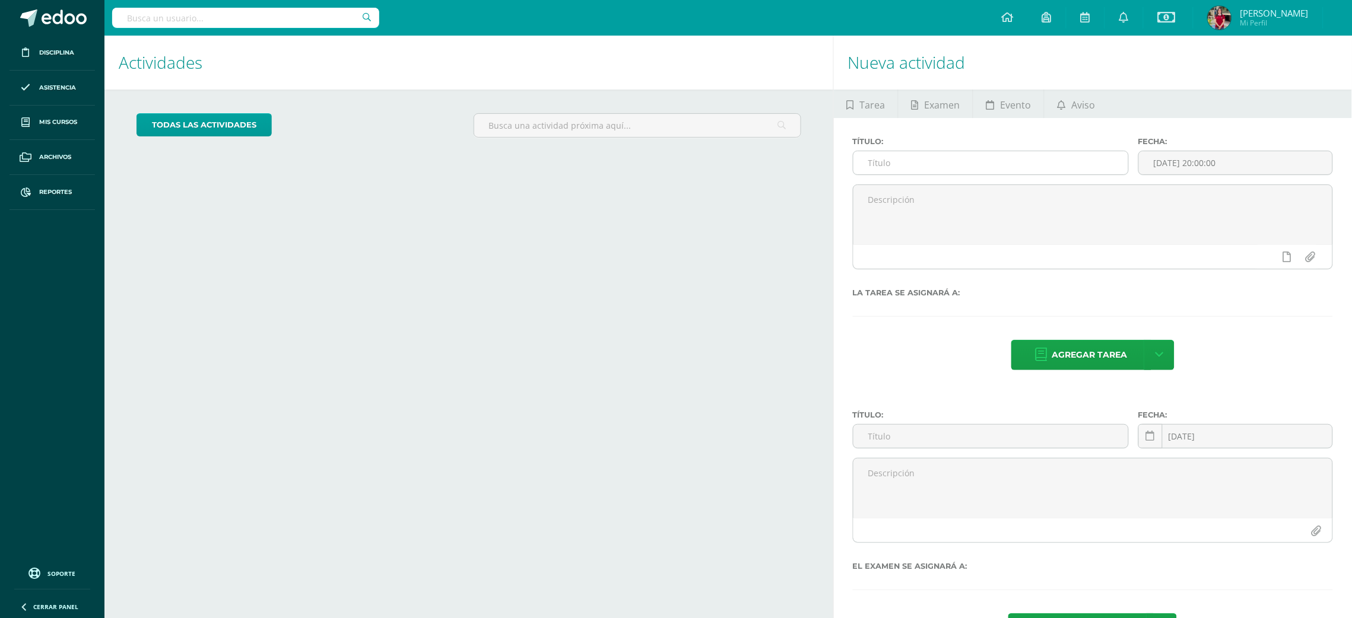
click at [955, 156] on input "text" at bounding box center [990, 162] width 275 height 23
type input "G"
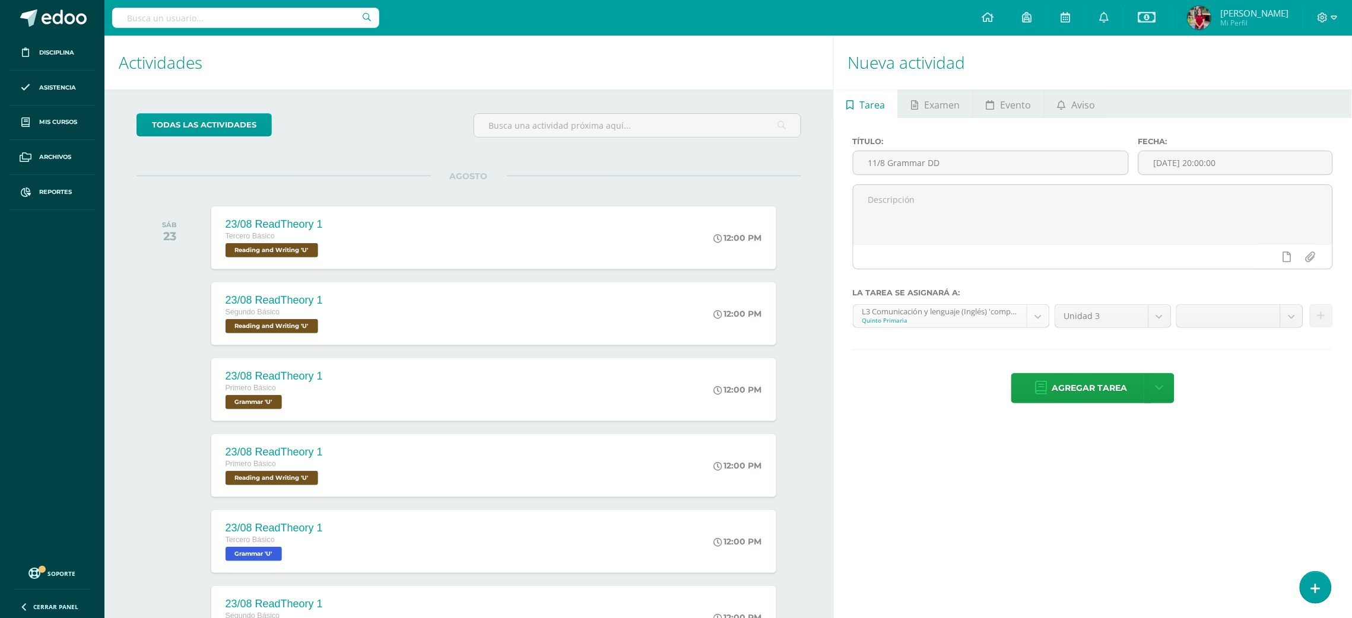
type input "11/8 Grammar DD"
click at [1043, 316] on body "Disciplina Asistencia Mis cursos Archivos Reportes Soporte Ayuda Reportar un pr…" at bounding box center [676, 309] width 1352 height 618
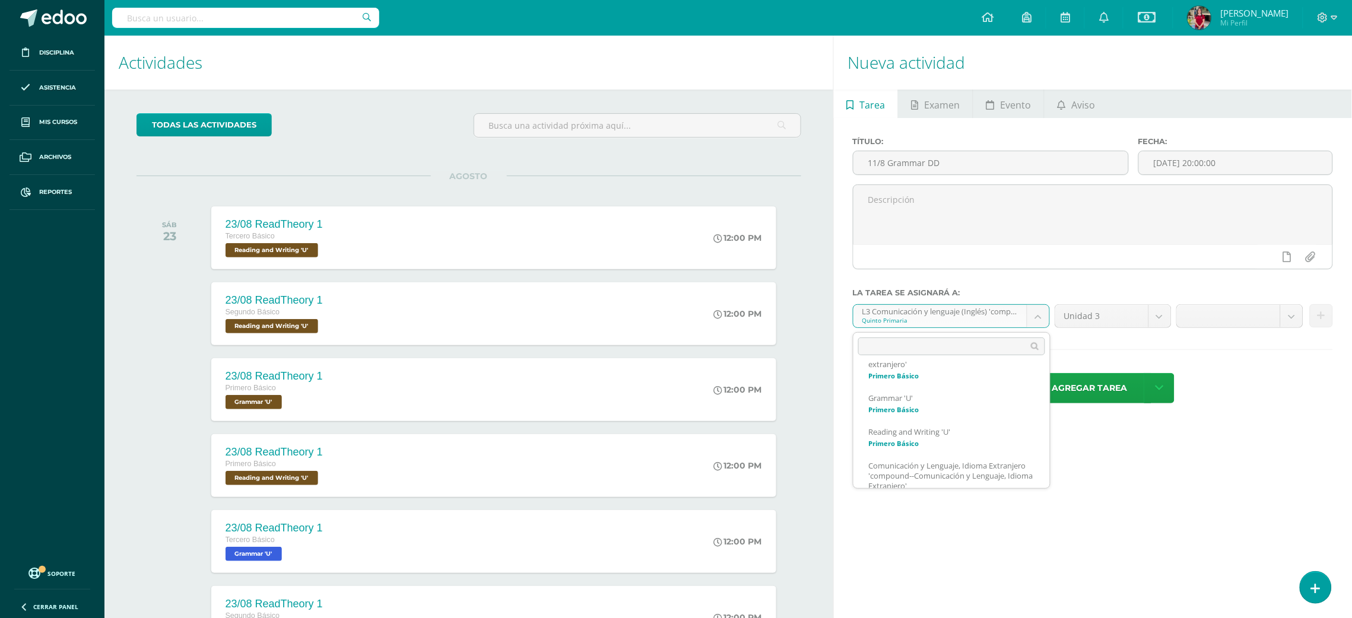
scroll to position [144, 0]
select select "200083"
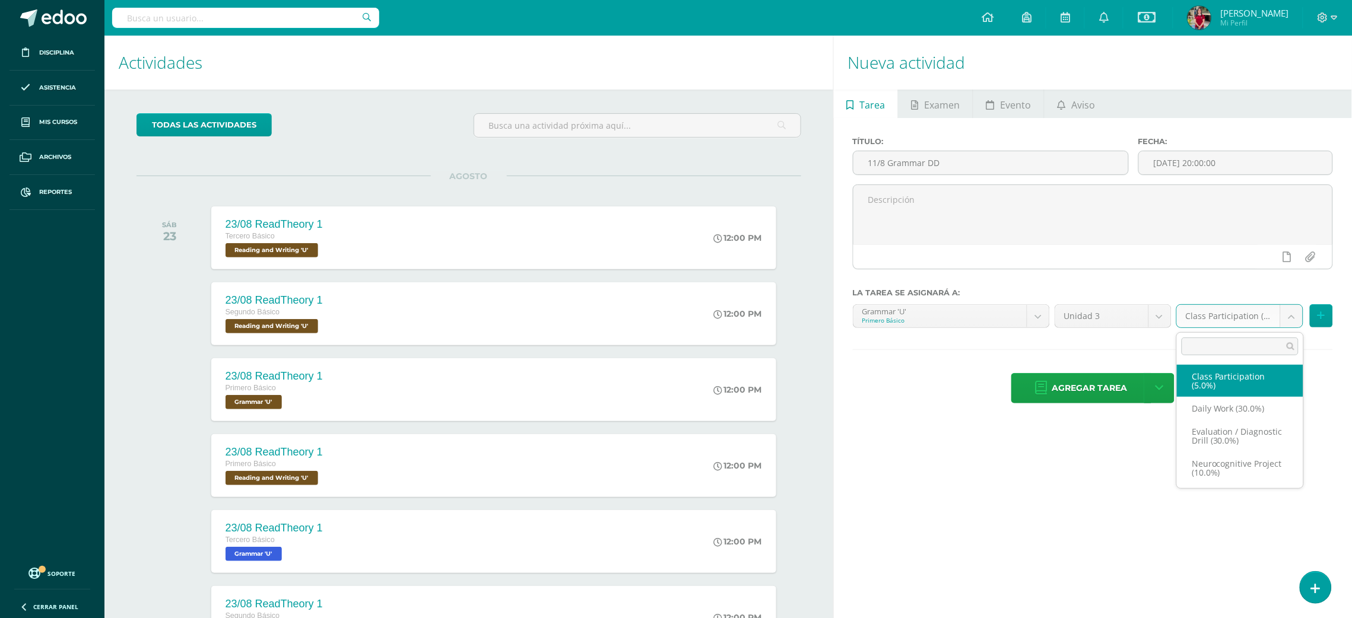
click at [1295, 320] on body "Disciplina Asistencia Mis cursos Archivos Reportes Soporte Ayuda Reportar un pr…" at bounding box center [676, 309] width 1352 height 618
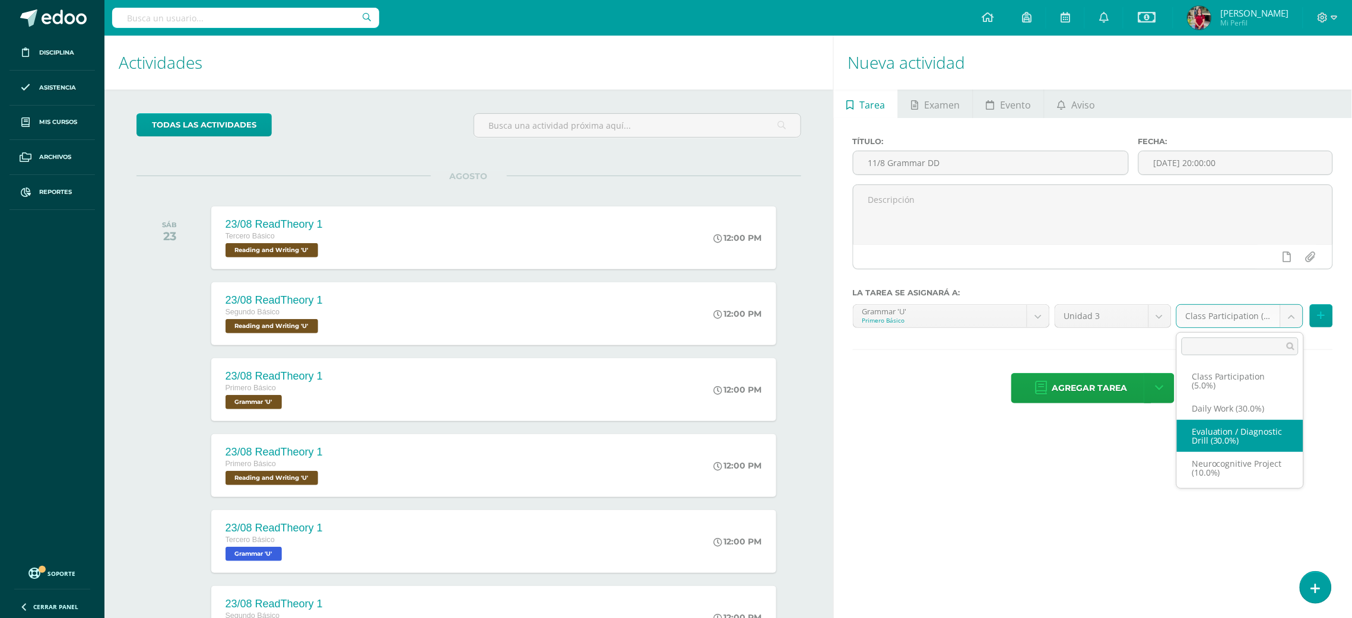
select select "202204"
click at [1324, 314] on icon at bounding box center [1321, 316] width 8 height 10
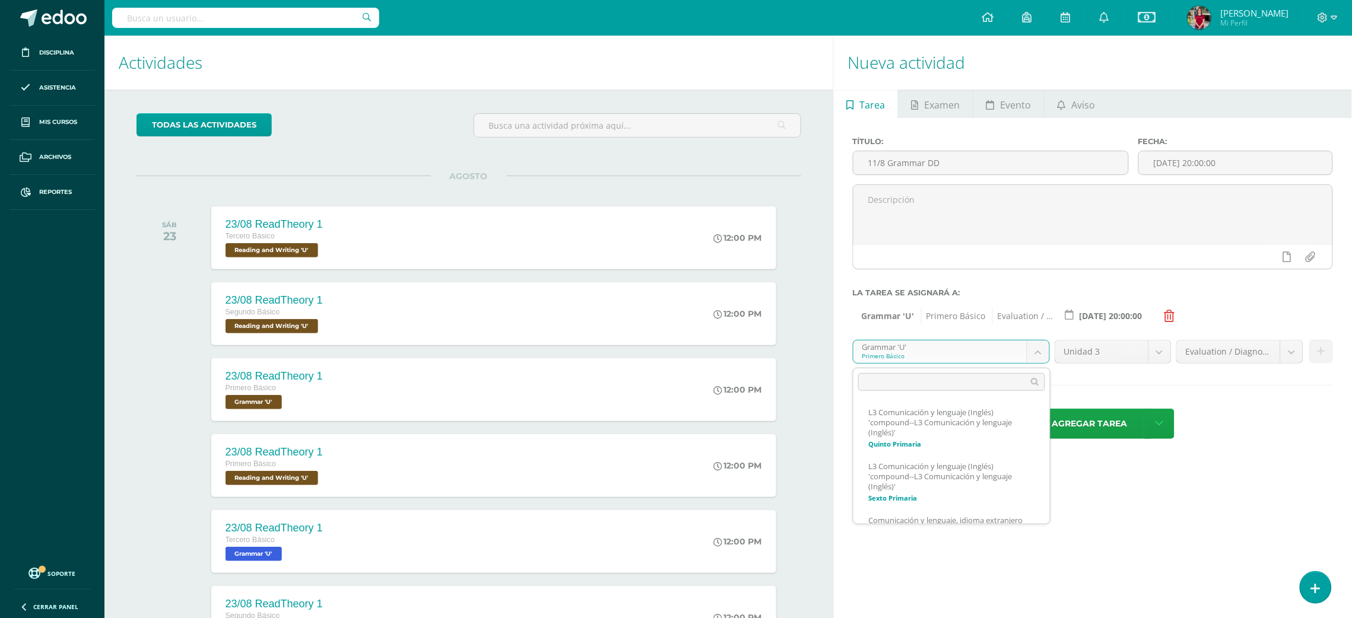
click at [1038, 354] on body "Disciplina Asistencia Mis cursos Archivos Reportes Soporte Ayuda Reportar un pr…" at bounding box center [676, 309] width 1352 height 618
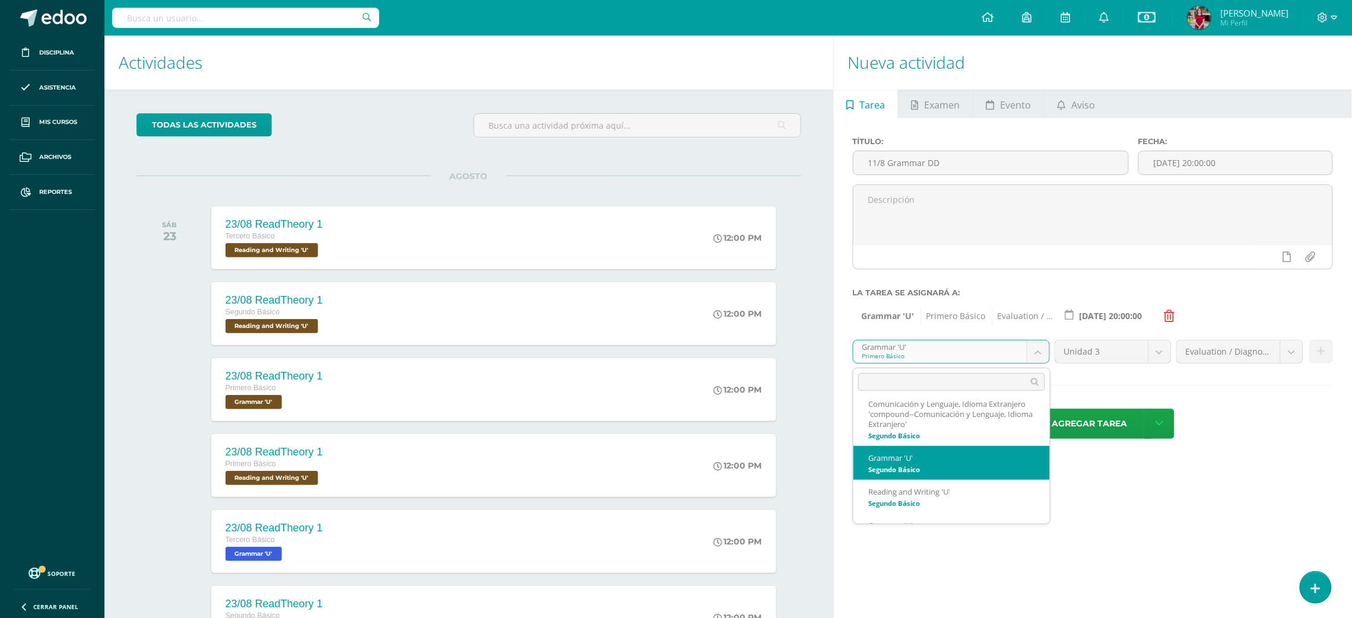
select select "200524"
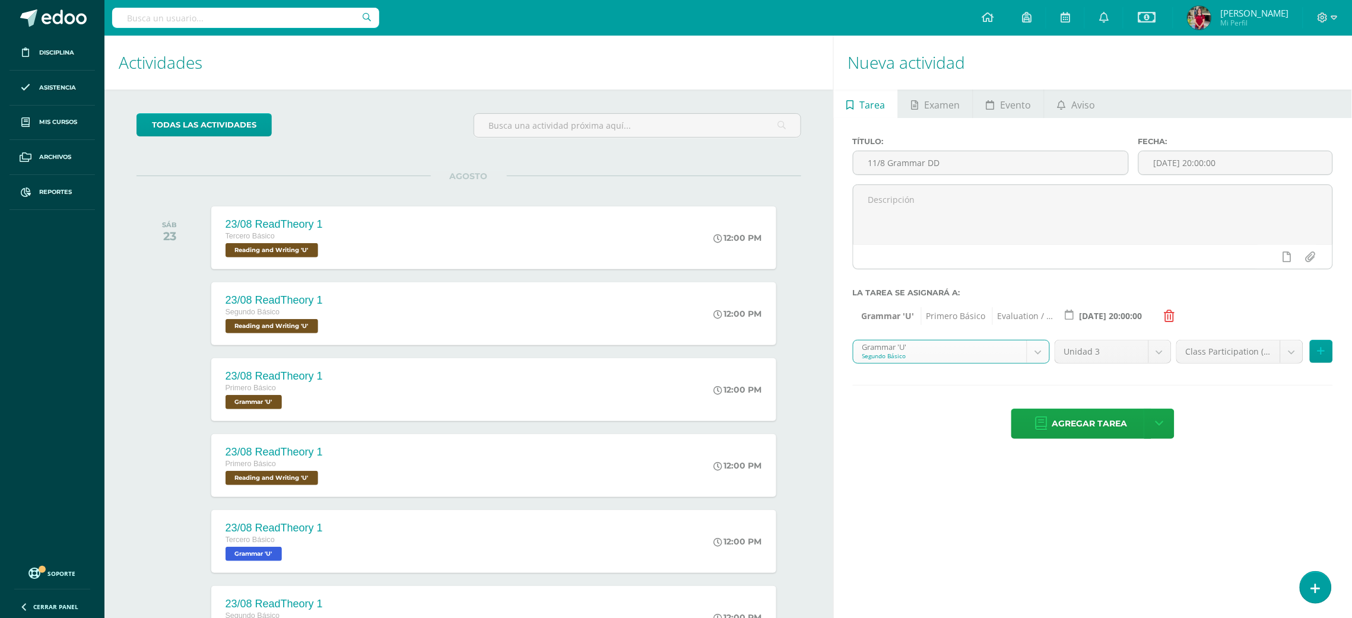
click at [1287, 351] on body "Disciplina Asistencia Mis cursos Archivos Reportes Soporte Ayuda Reportar un pr…" at bounding box center [676, 309] width 1352 height 618
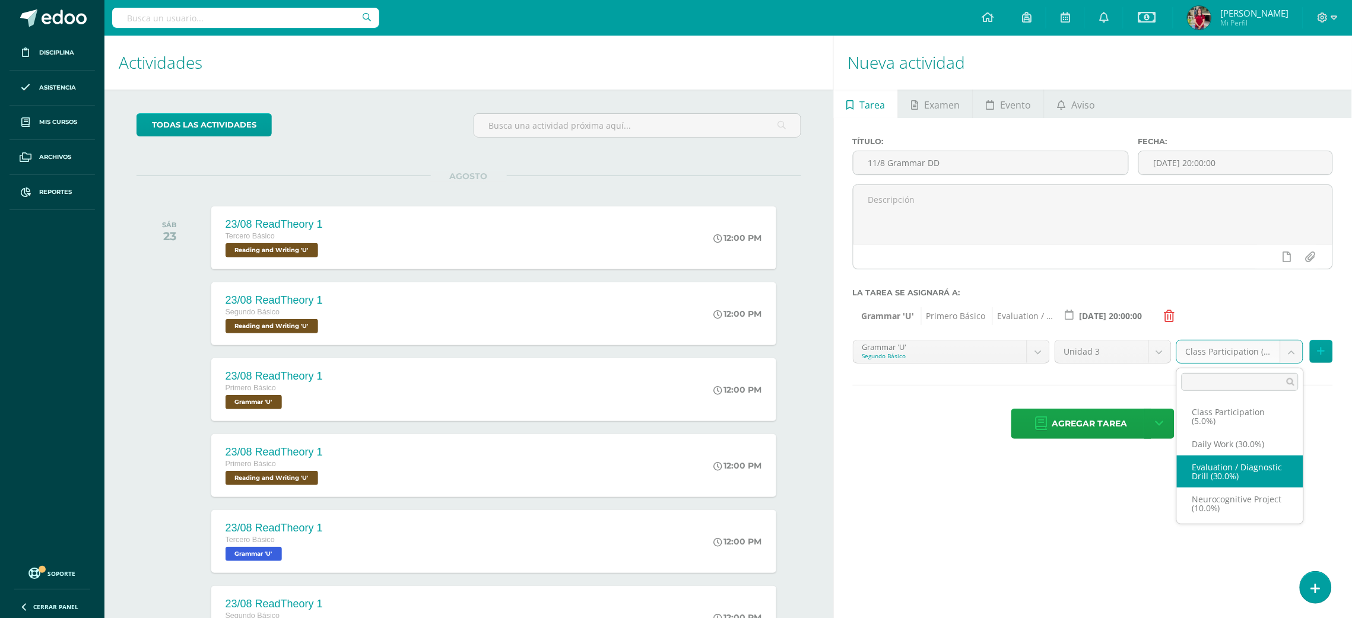
select select "202246"
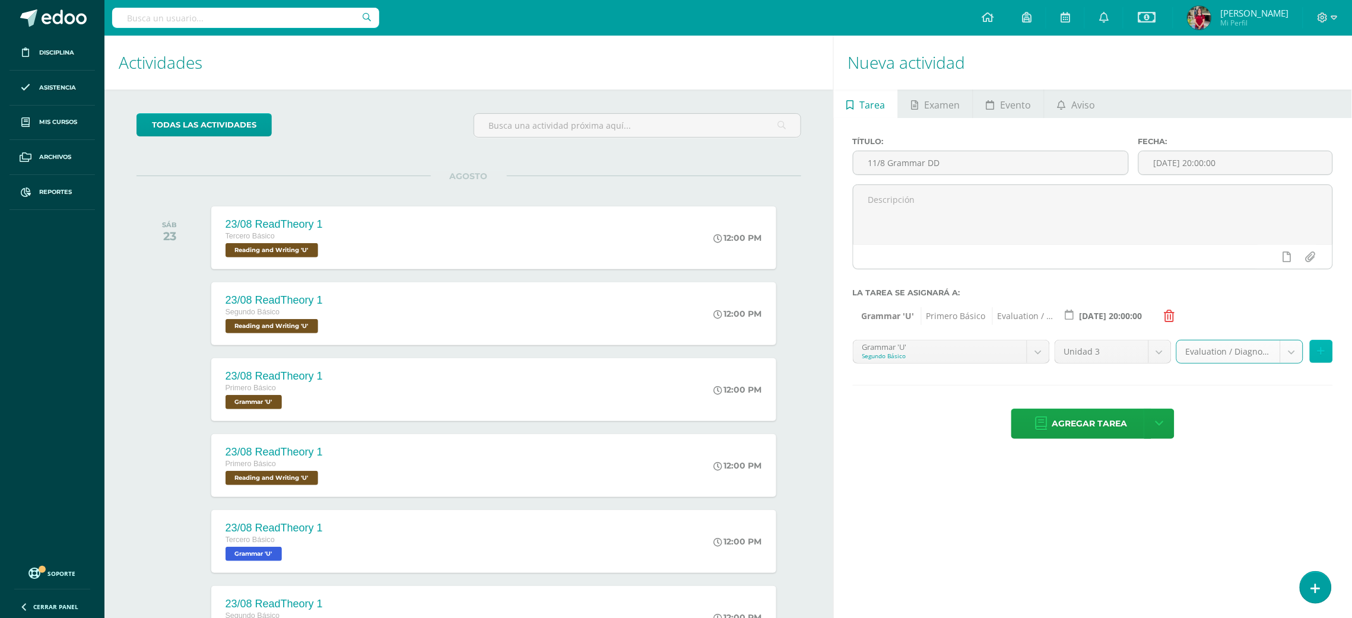
click at [1318, 352] on icon at bounding box center [1321, 352] width 8 height 10
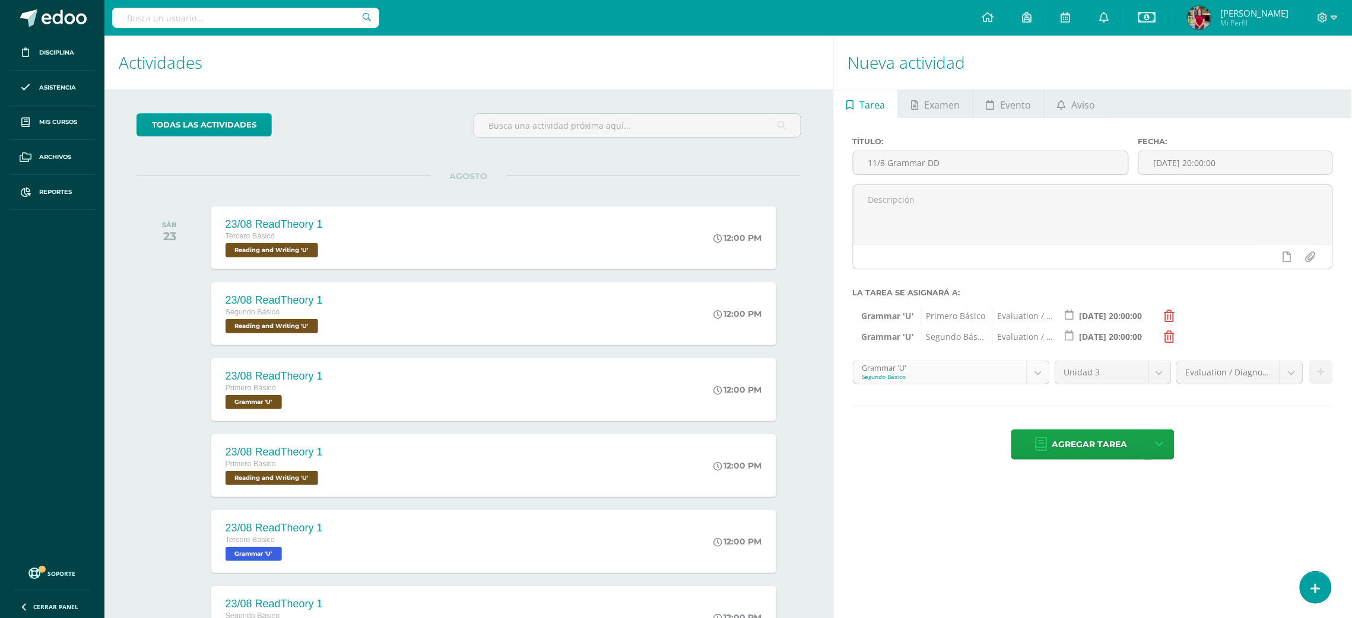
click at [1039, 376] on body "Disciplina Asistencia Mis cursos Archivos Reportes Soporte Ayuda Reportar un pr…" at bounding box center [676, 309] width 1352 height 618
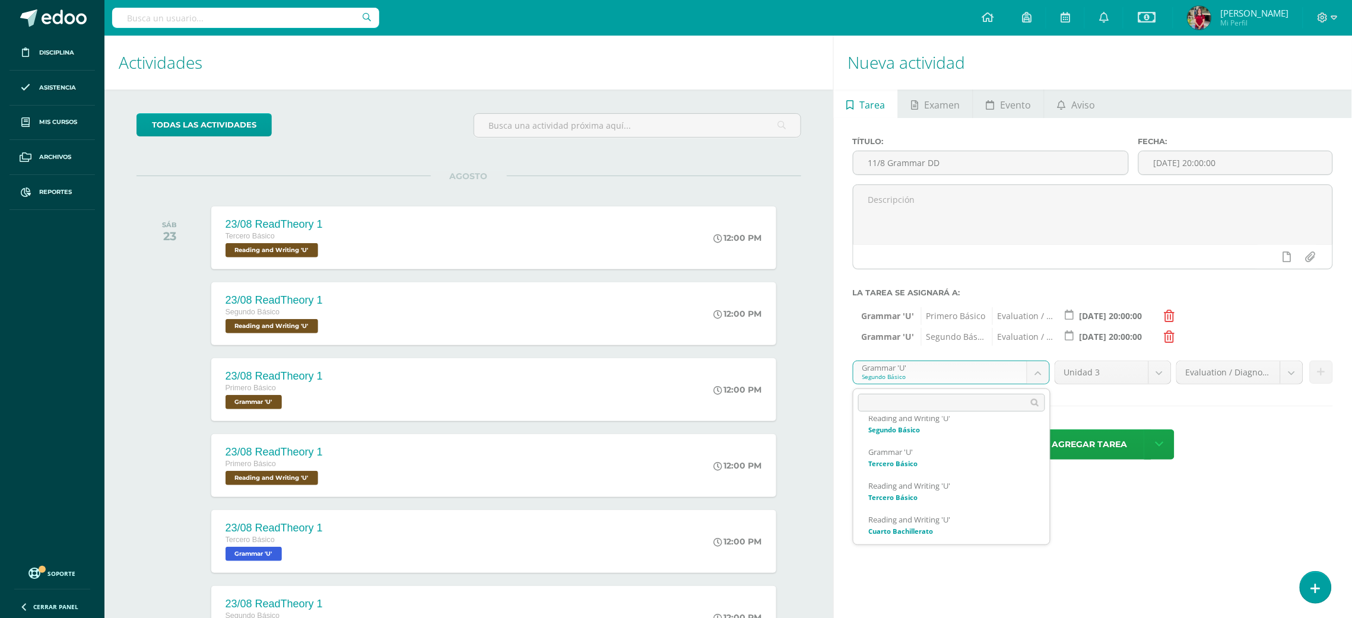
scroll to position [354, 0]
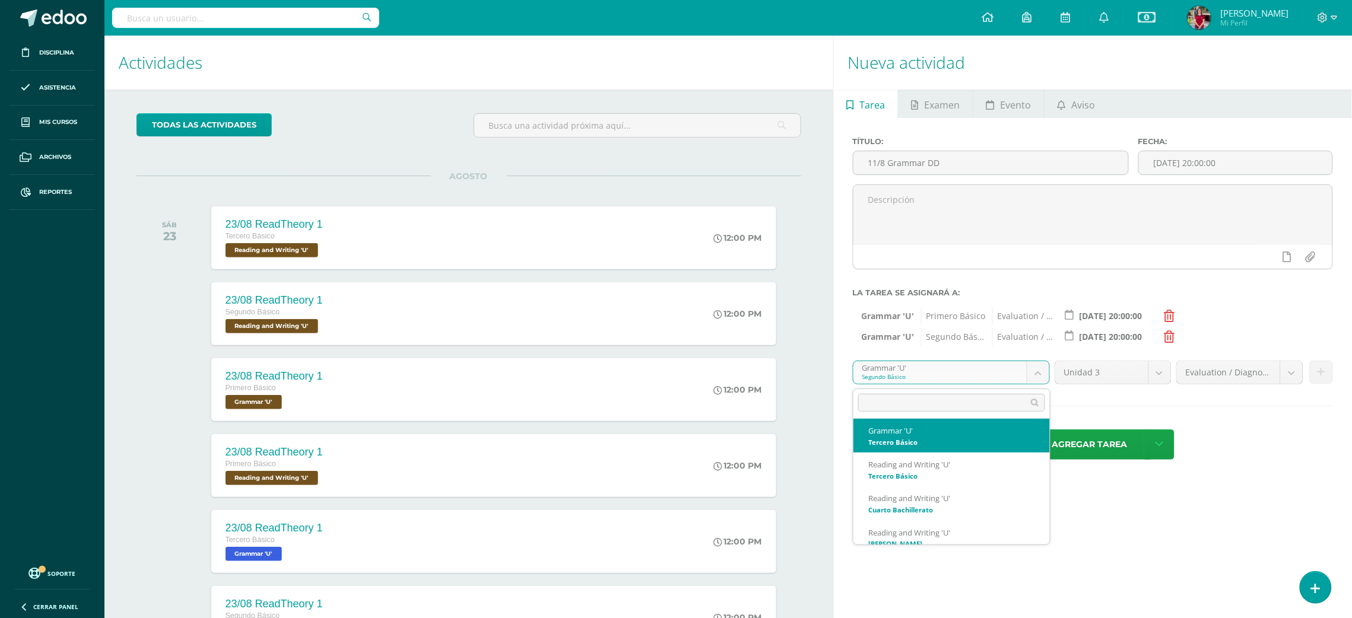
select select "200720"
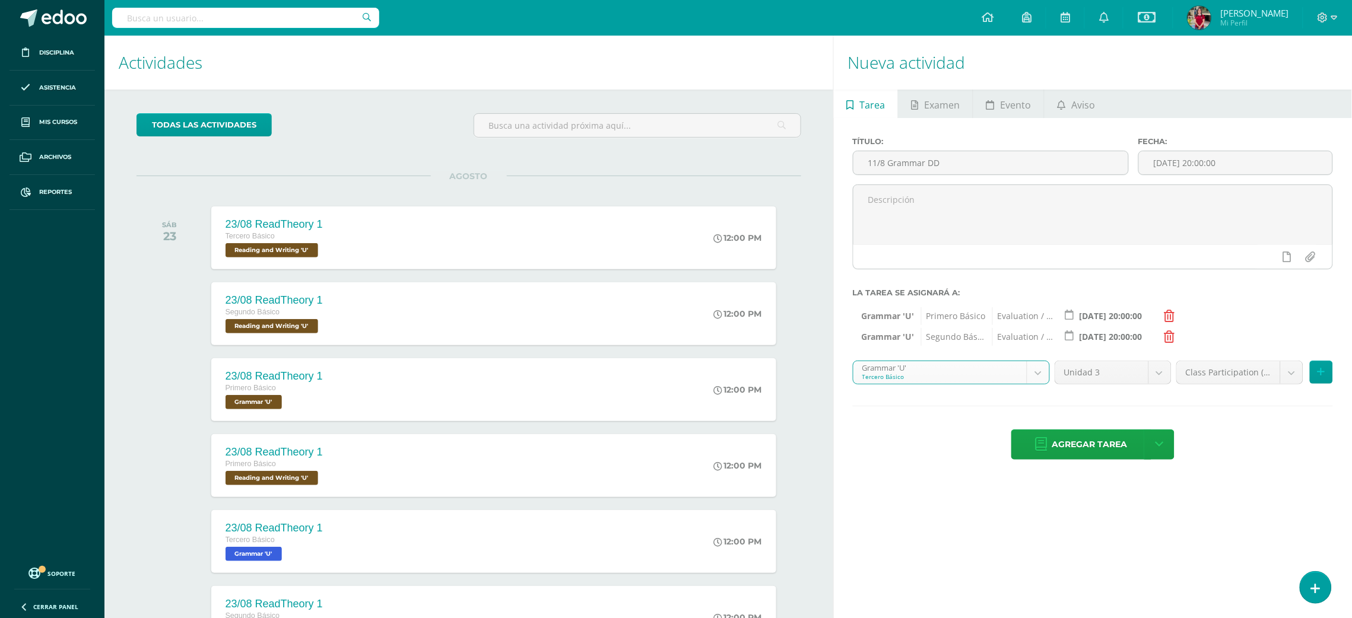
click at [1295, 375] on body "Disciplina Asistencia Mis cursos Archivos Reportes Soporte Ayuda Reportar un pr…" at bounding box center [676, 309] width 1352 height 618
select select "202283"
click at [1321, 374] on icon at bounding box center [1321, 372] width 8 height 10
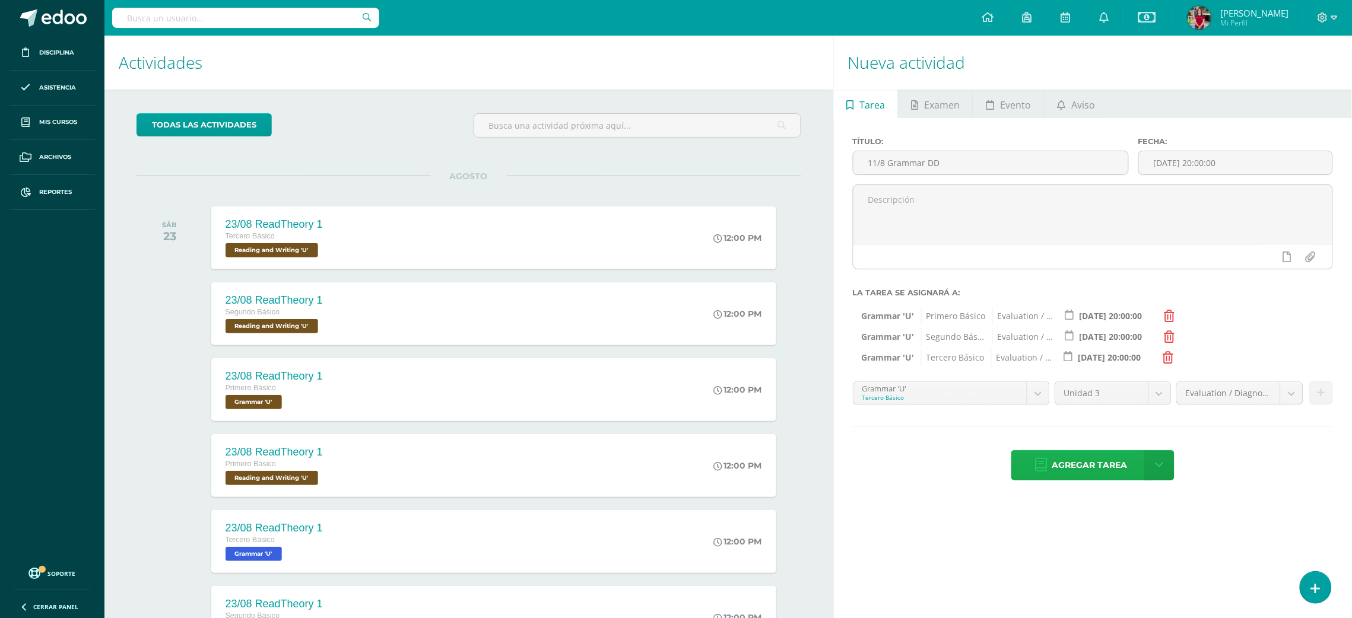
click at [1080, 458] on span "Agregar tarea" at bounding box center [1089, 465] width 75 height 29
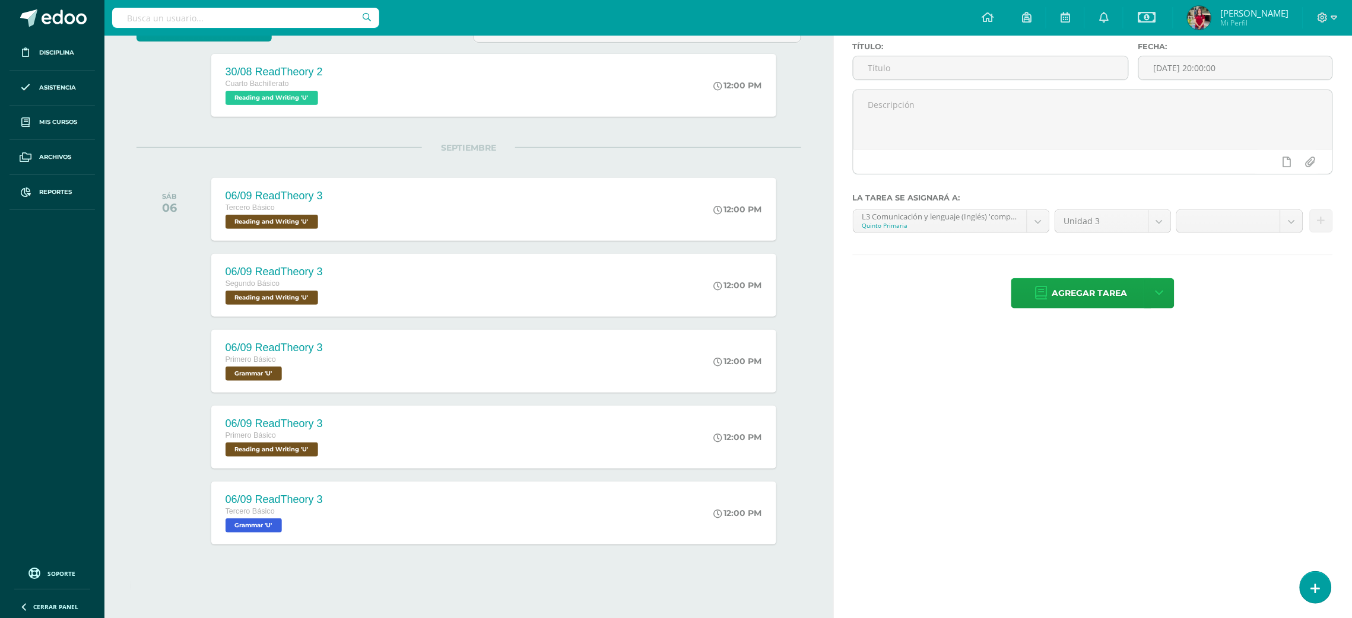
scroll to position [117, 0]
